Goal: Task Accomplishment & Management: Complete application form

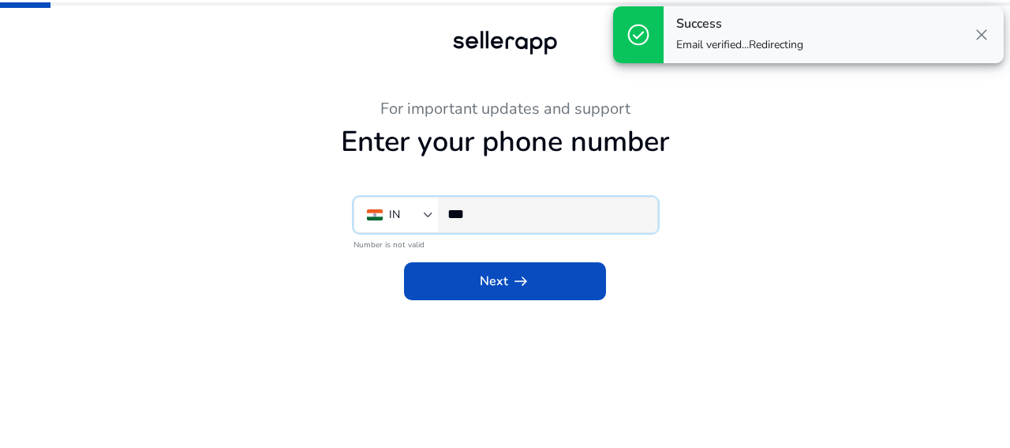
click at [528, 211] on input "***" at bounding box center [546, 213] width 197 height 17
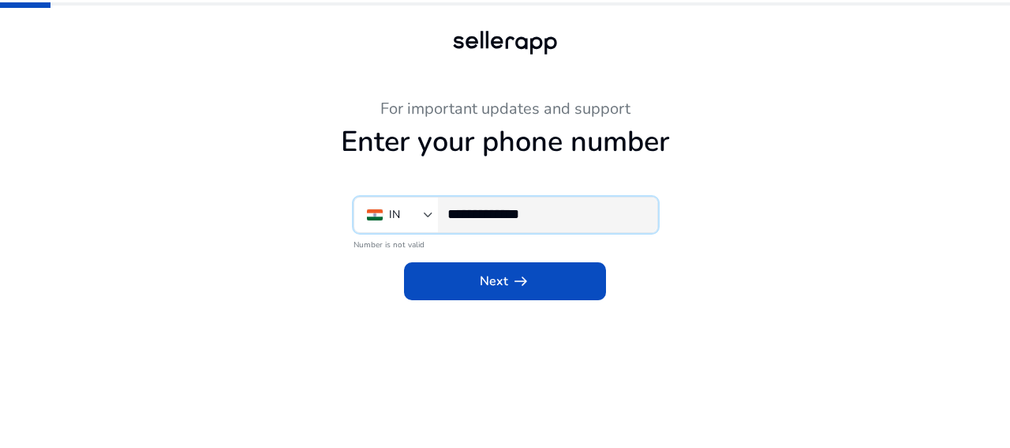
click at [521, 215] on input "**********" at bounding box center [546, 213] width 197 height 17
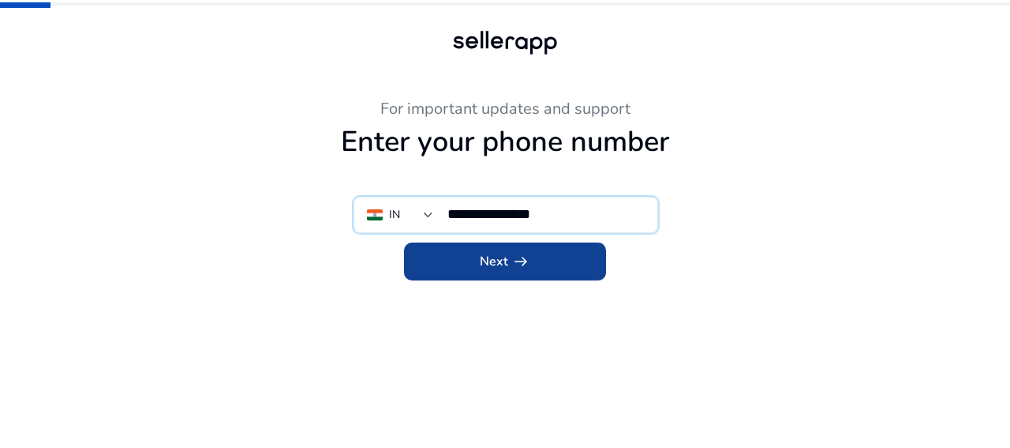
type input "**********"
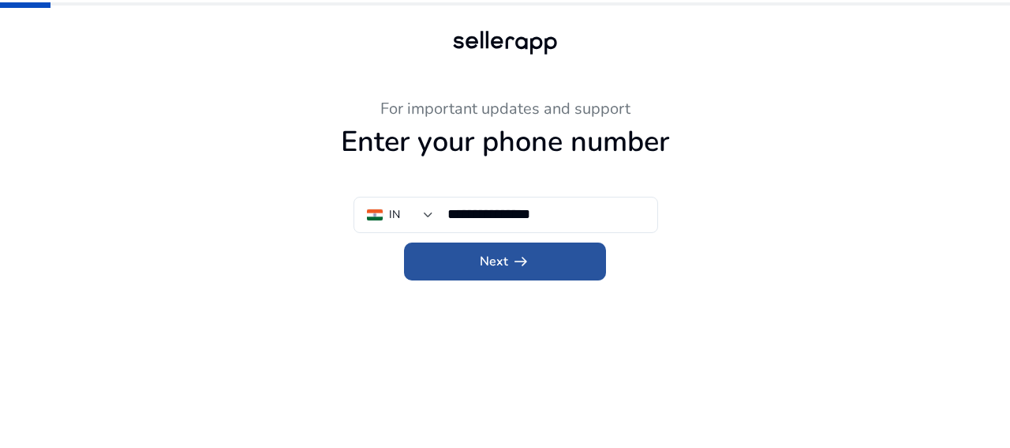
click at [519, 261] on span "arrow_right_alt" at bounding box center [520, 261] width 19 height 19
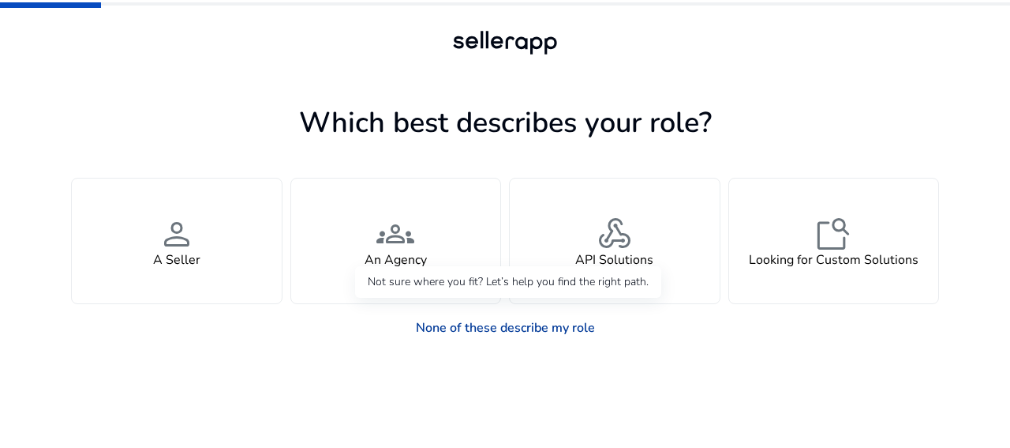
click at [564, 329] on link "None of these describe my role" at bounding box center [505, 328] width 204 height 32
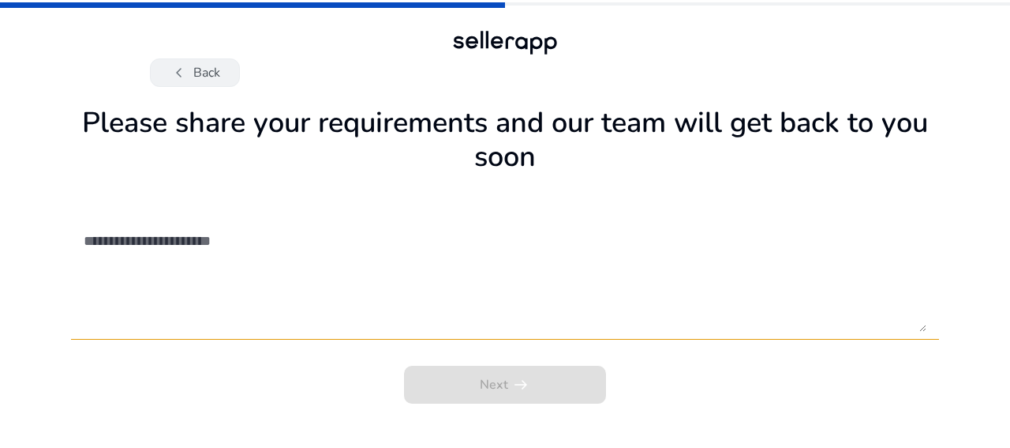
click at [197, 66] on button "chevron_left Back" at bounding box center [195, 72] width 90 height 28
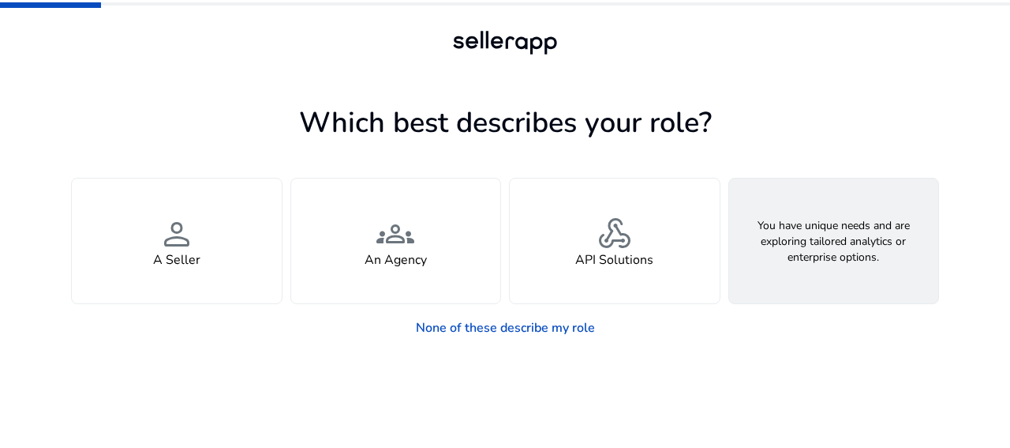
click at [777, 274] on div "feature_search Looking for Custom Solutions" at bounding box center [834, 240] width 210 height 125
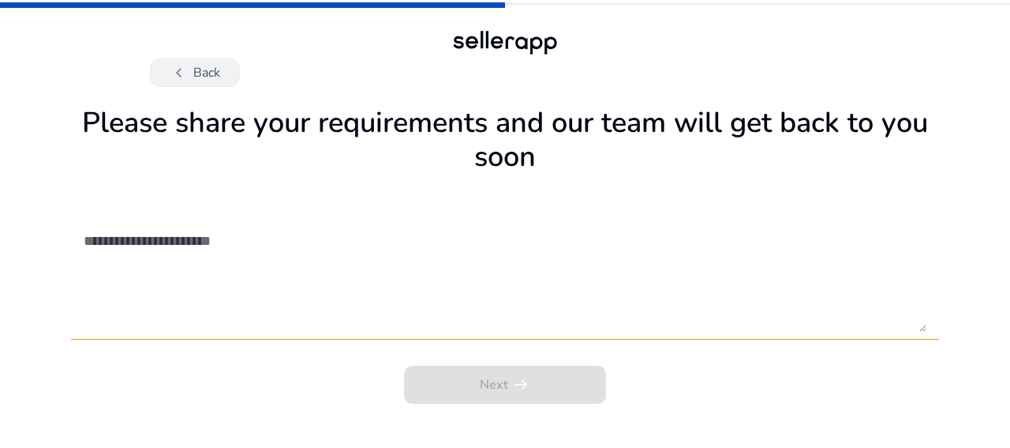
click at [218, 77] on button "chevron_left Back" at bounding box center [195, 72] width 90 height 28
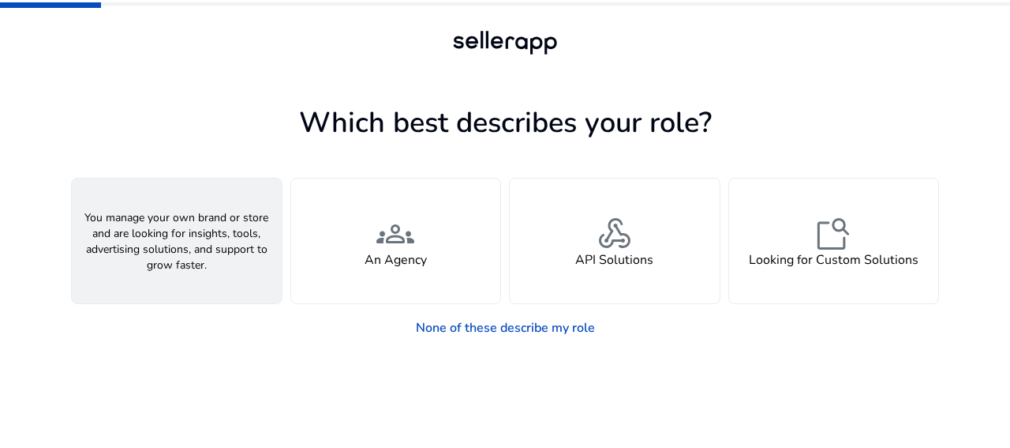
click at [174, 235] on span "person" at bounding box center [177, 234] width 38 height 38
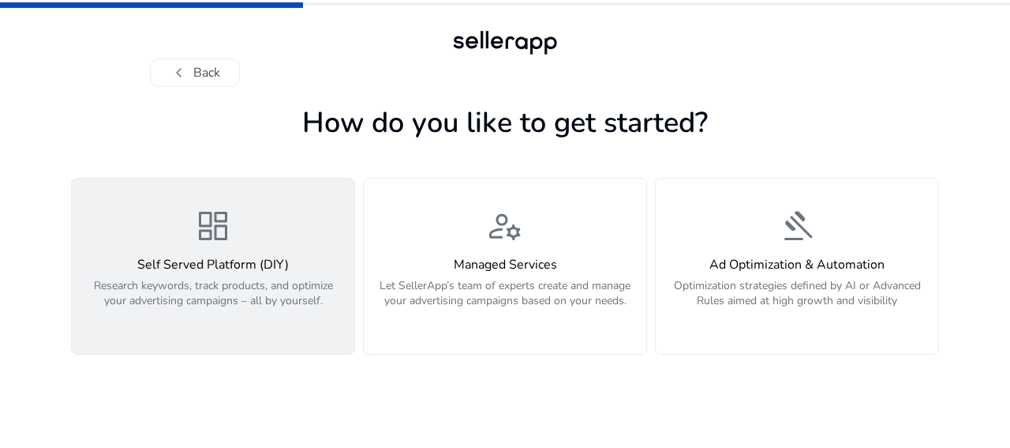
click at [292, 298] on p "Research keywords, track products, and optimize your advertising campaigns – al…" at bounding box center [213, 301] width 264 height 47
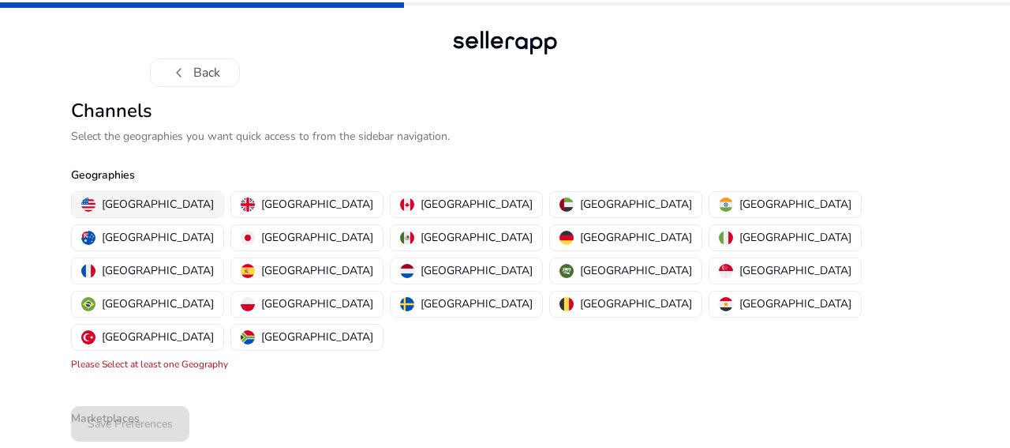
click at [133, 205] on p "United States" at bounding box center [158, 204] width 112 height 17
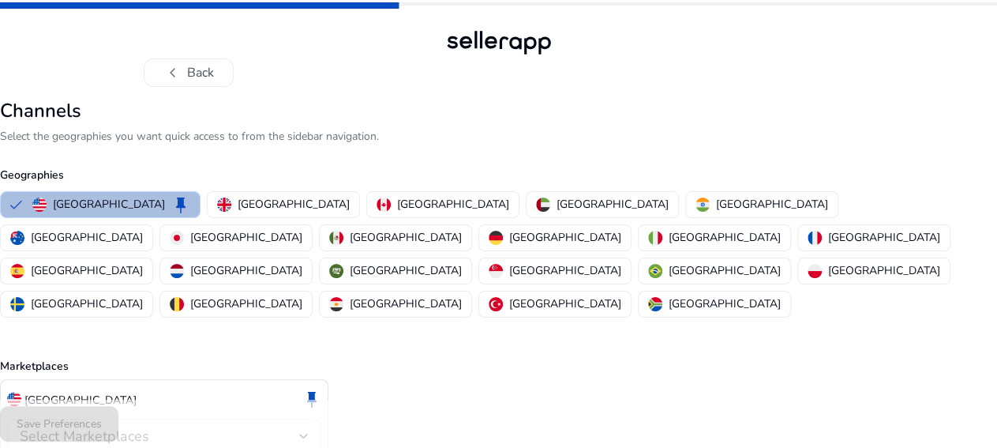
scroll to position [60, 0]
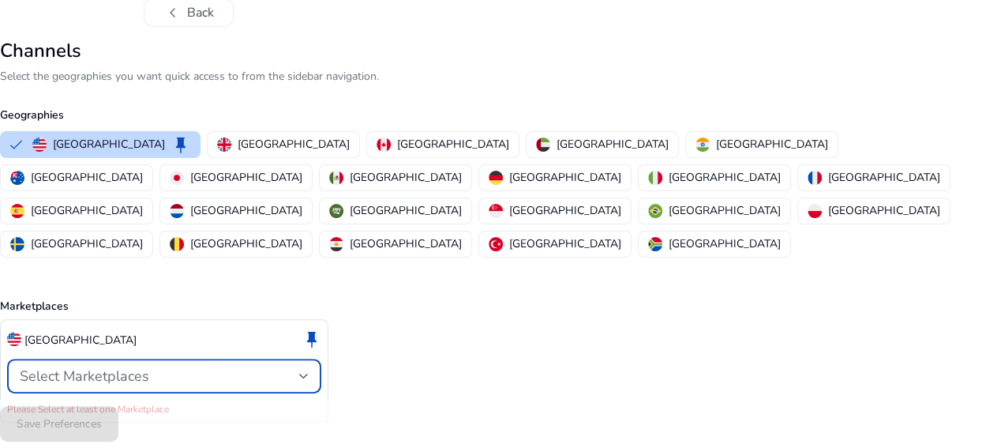
click at [149, 366] on span "Select Marketplaces" at bounding box center [84, 375] width 129 height 19
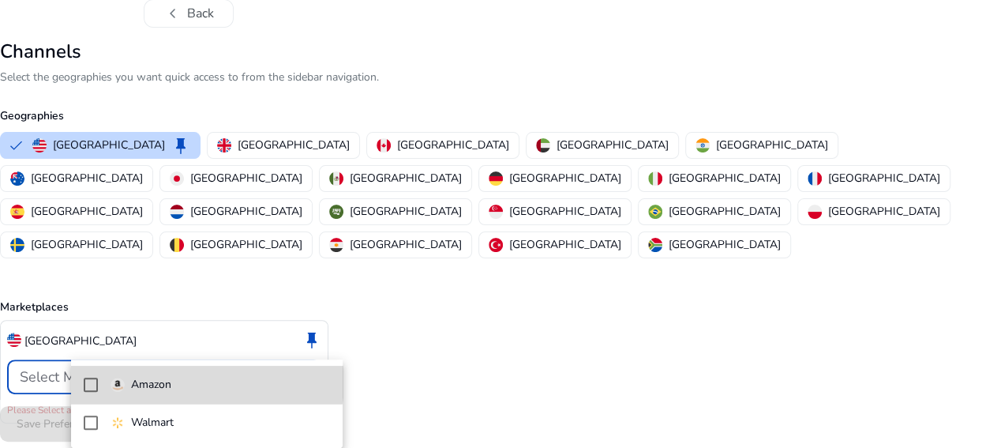
click at [200, 382] on span "Amazon" at bounding box center [219, 384] width 219 height 17
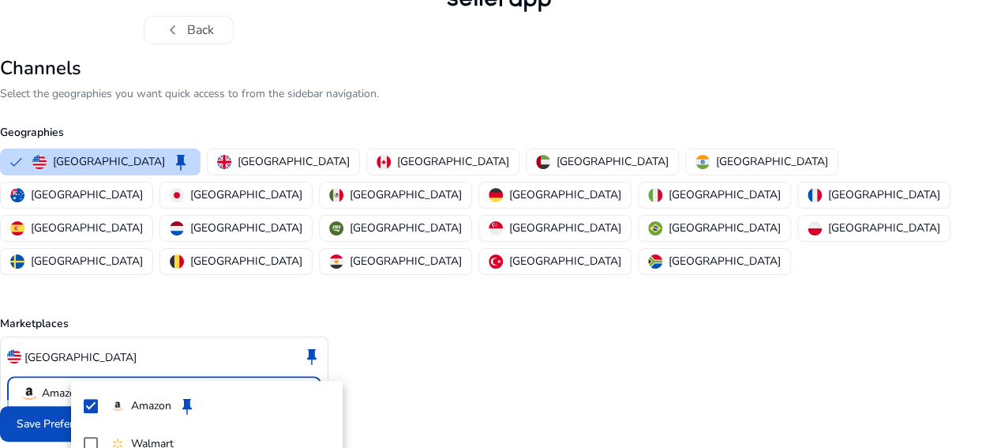
click at [419, 369] on div at bounding box center [498, 224] width 997 height 448
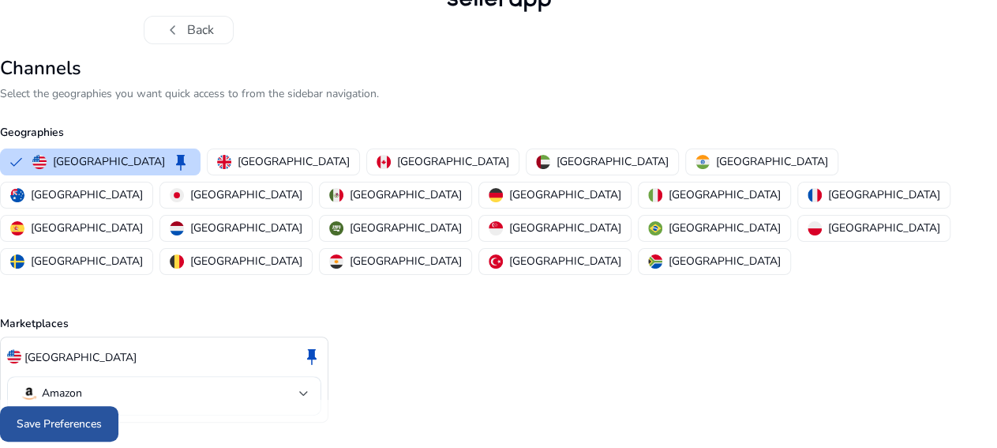
click at [75, 424] on span at bounding box center [59, 424] width 118 height 38
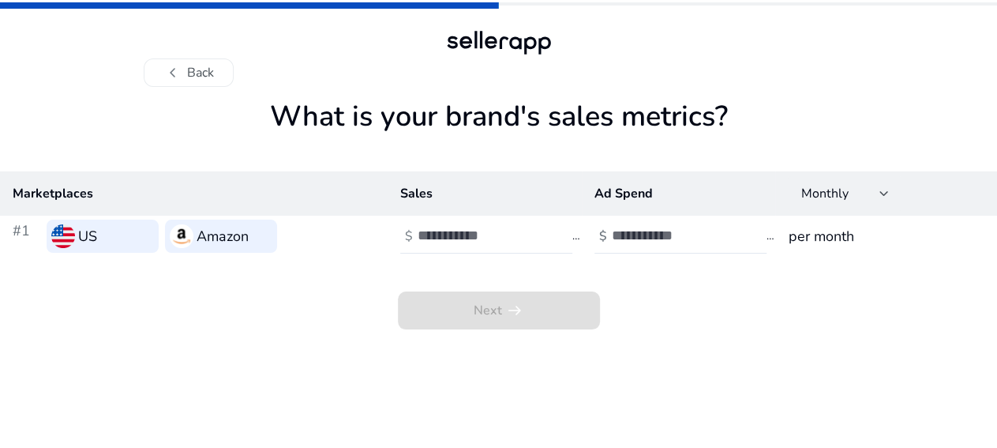
scroll to position [0, 0]
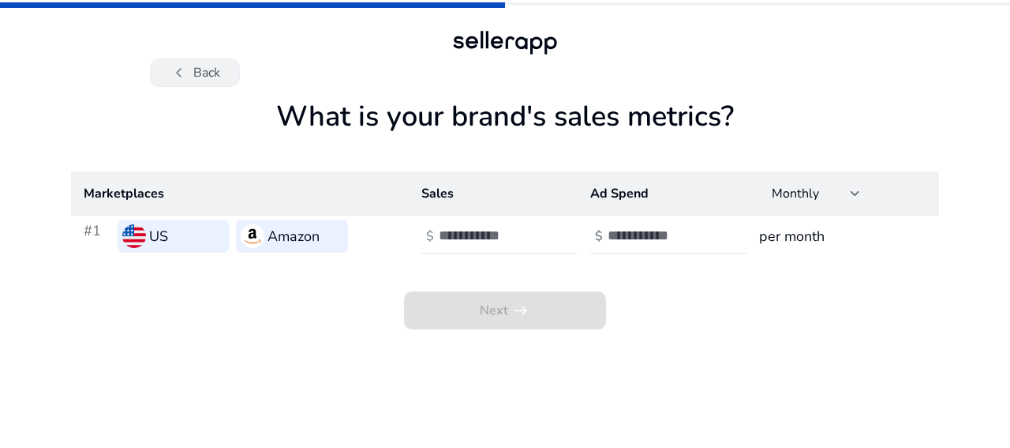
click at [200, 72] on button "chevron_left Back" at bounding box center [195, 72] width 90 height 28
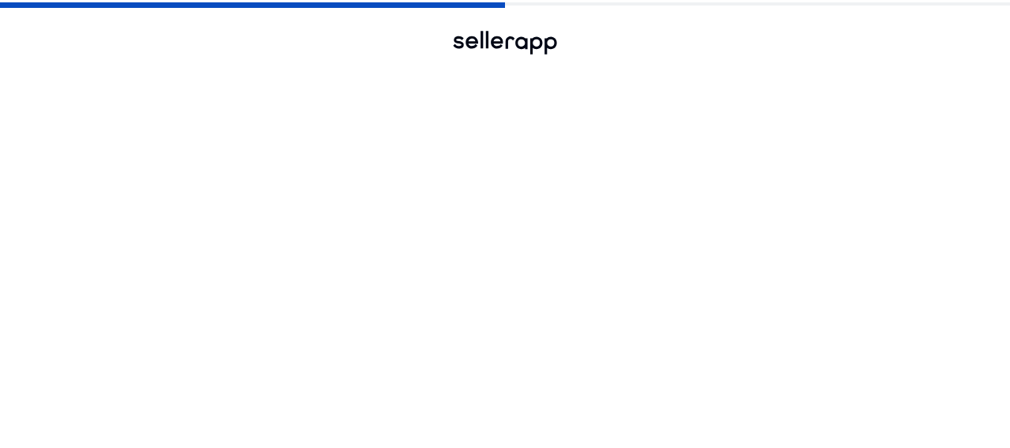
click at [200, 72] on button "chevron_left Back" at bounding box center [195, 72] width 90 height 28
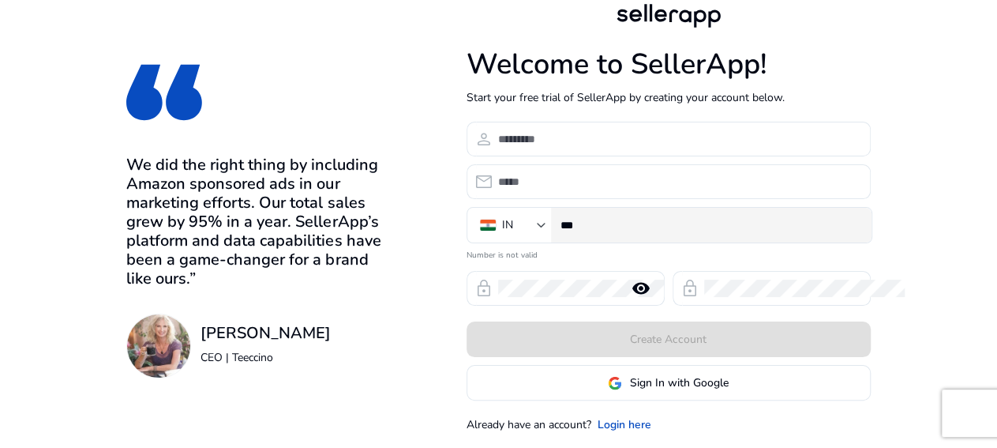
scroll to position [25, 0]
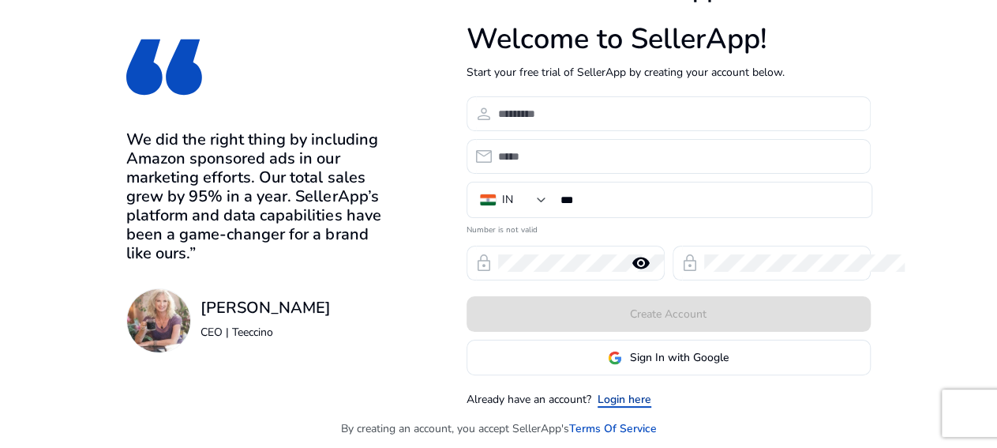
click at [651, 395] on link "Login here" at bounding box center [624, 399] width 54 height 17
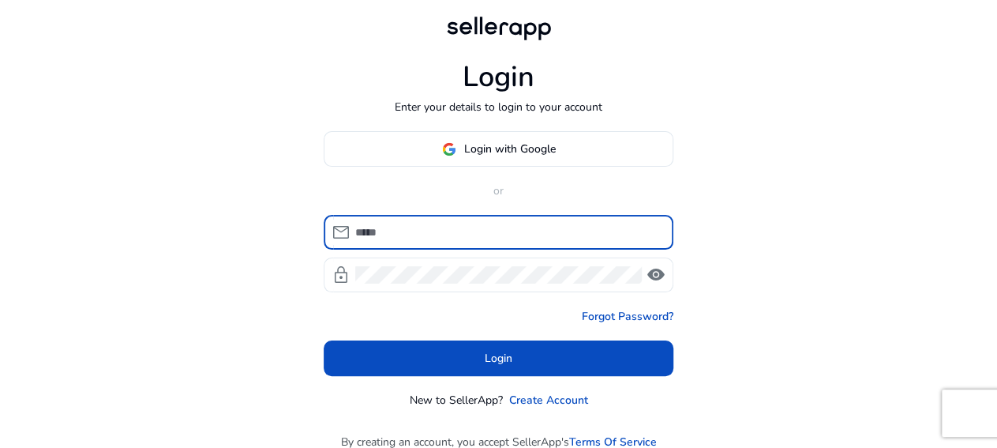
click at [601, 238] on input at bounding box center [507, 231] width 305 height 17
type input "**********"
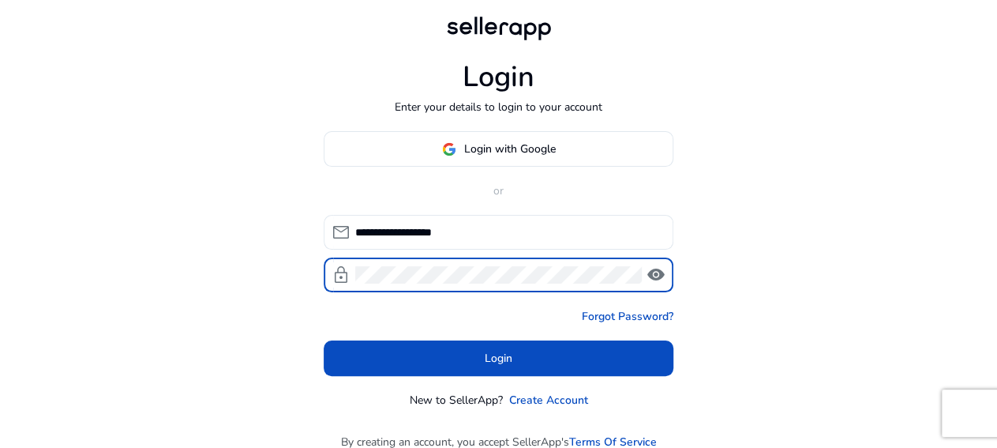
click button "Login" at bounding box center [499, 358] width 350 height 36
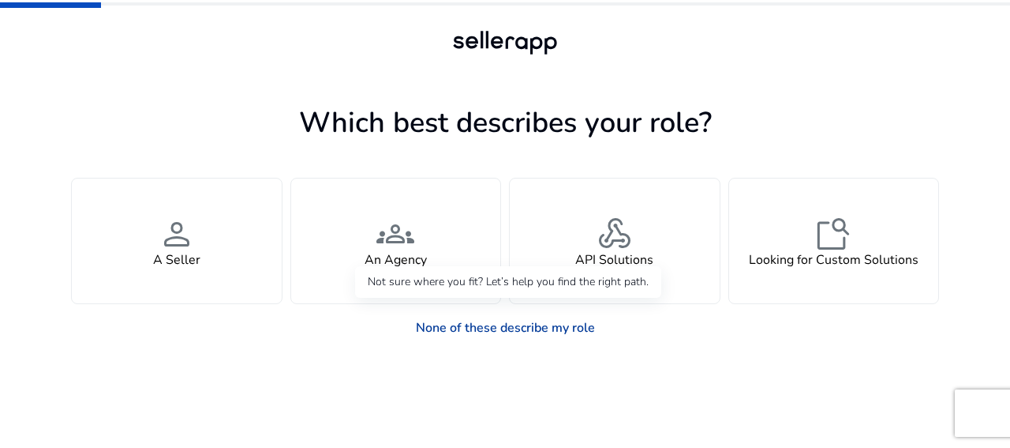
click at [526, 334] on link "None of these describe my role" at bounding box center [505, 328] width 204 height 32
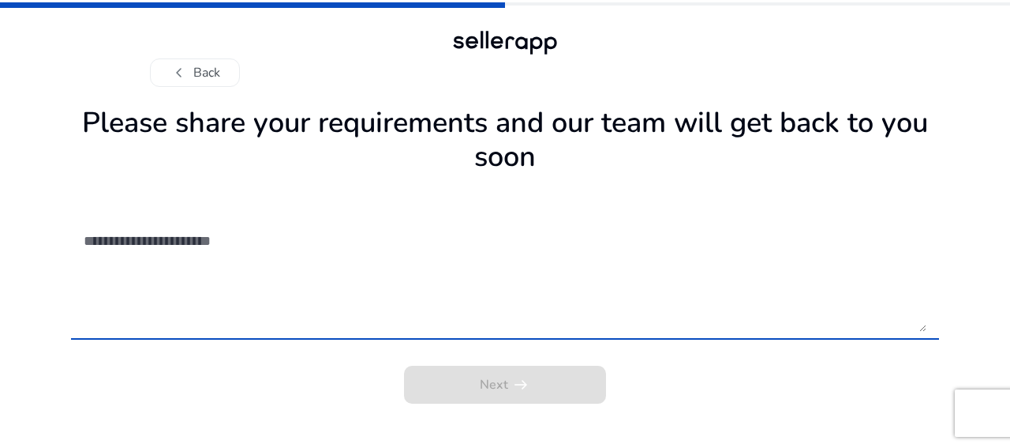
click at [305, 256] on textarea at bounding box center [505, 275] width 843 height 112
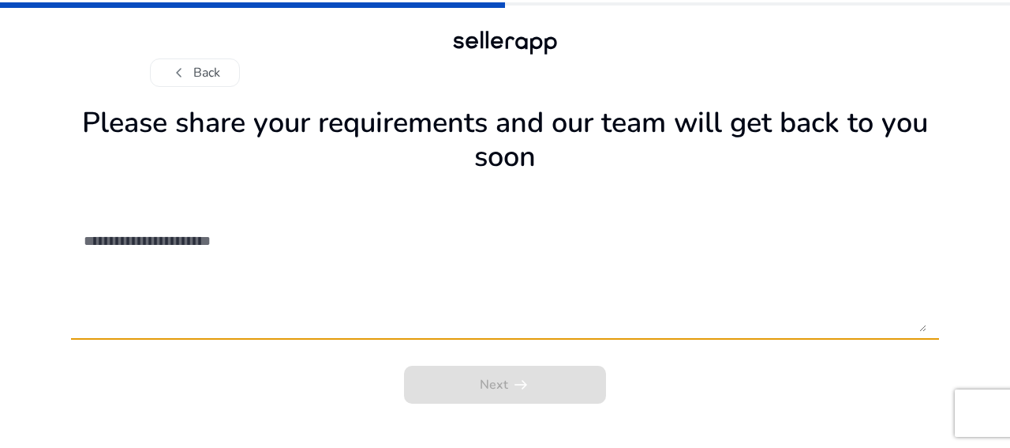
click at [613, 302] on textarea at bounding box center [505, 275] width 843 height 112
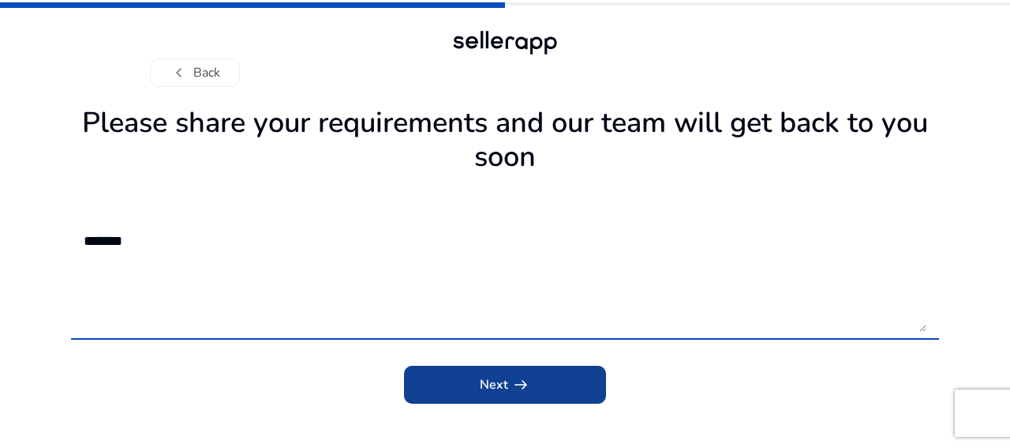
type textarea "*******"
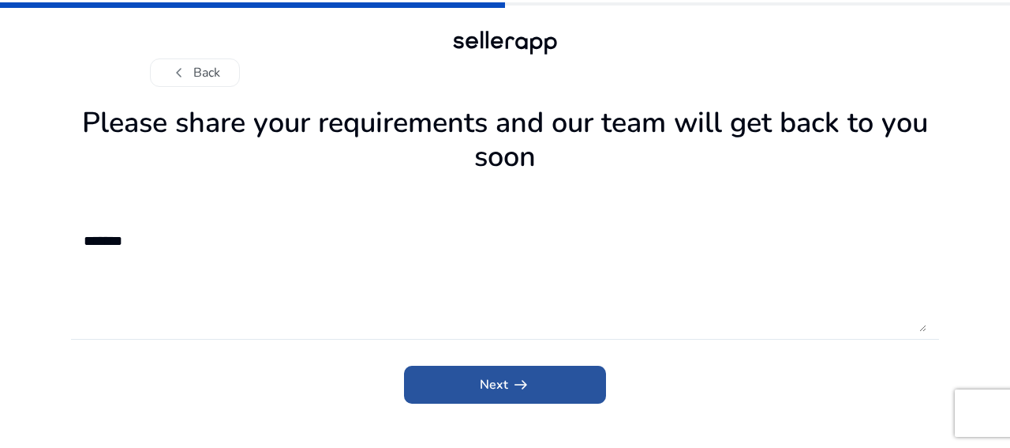
click at [492, 369] on span "submit" at bounding box center [505, 384] width 202 height 38
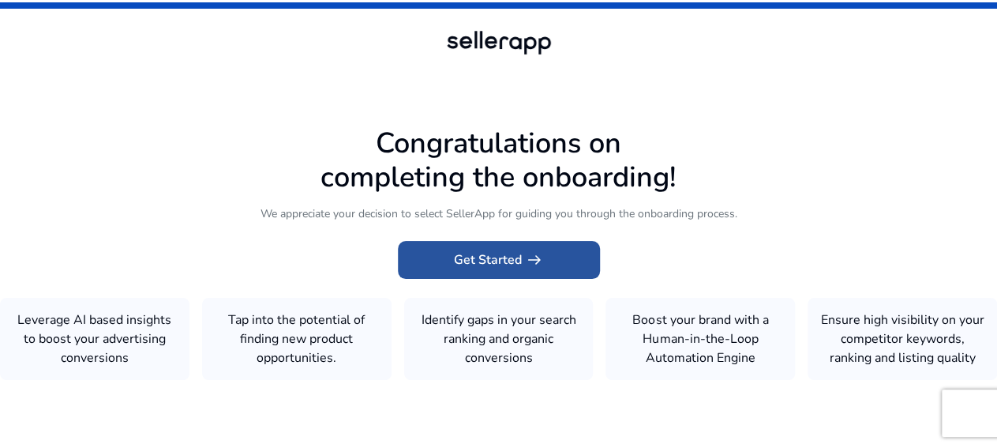
click at [503, 266] on span at bounding box center [499, 260] width 202 height 38
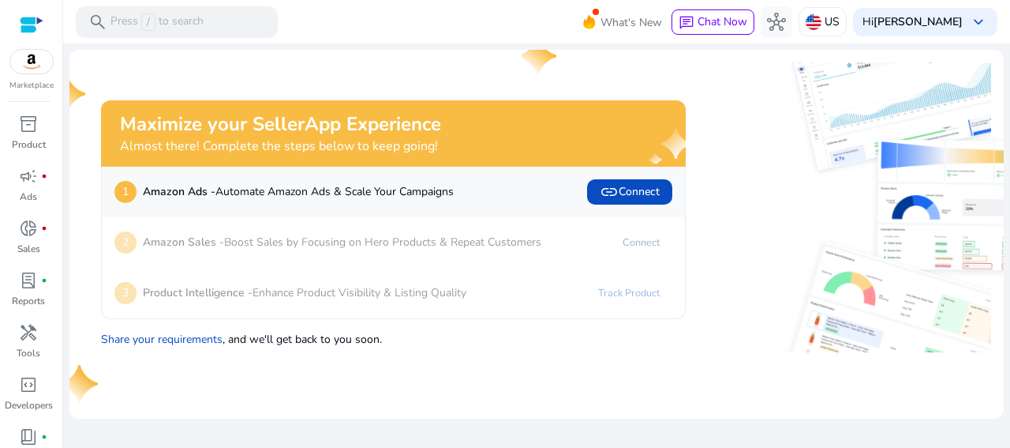
click at [632, 241] on link "Connect" at bounding box center [641, 242] width 62 height 25
click at [618, 185] on span "link" at bounding box center [609, 191] width 19 height 19
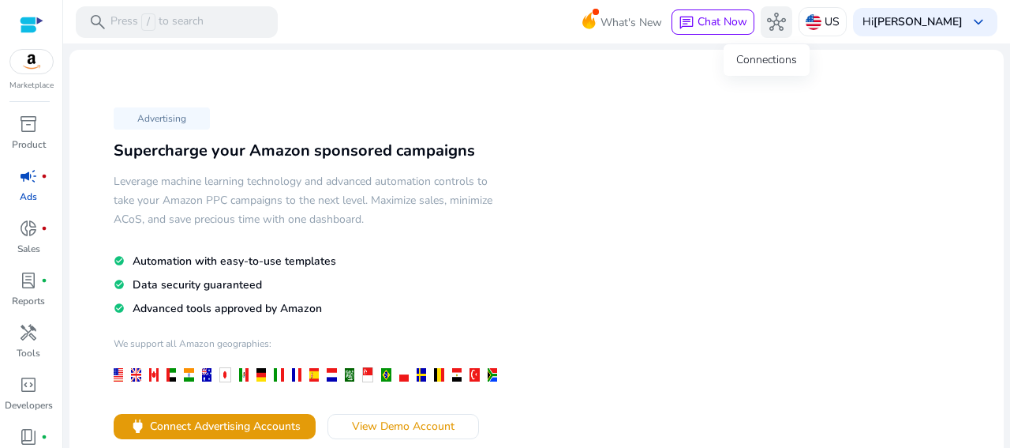
click at [781, 26] on button "hub" at bounding box center [777, 22] width 32 height 32
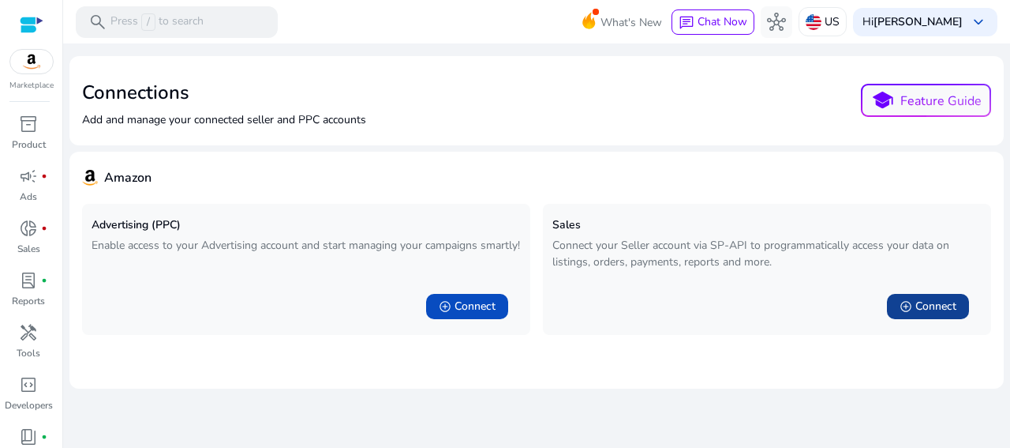
click at [923, 298] on span at bounding box center [928, 306] width 82 height 38
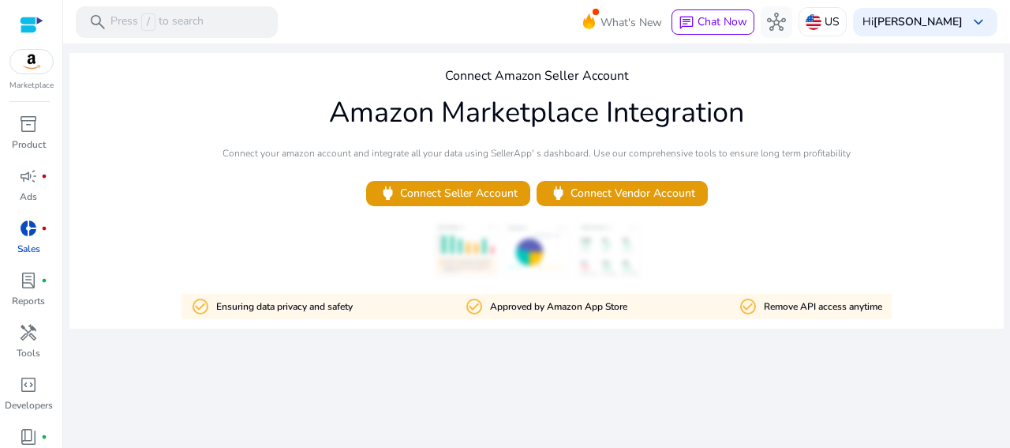
click at [929, 299] on div "Connect Amazon Seller Account Amazon Marketplace Integration Connect your amazo…" at bounding box center [536, 190] width 934 height 275
click at [19, 230] on span "donut_small" at bounding box center [28, 228] width 19 height 19
click at [871, 378] on div "We are getting things ready for you... Connect Amazon Seller Account Amazon Mar…" at bounding box center [536, 245] width 934 height 404
click at [935, 302] on div "Connect Amazon Seller Account Amazon Marketplace Integration Connect your amazo…" at bounding box center [536, 190] width 934 height 275
